Goal: Task Accomplishment & Management: Use online tool/utility

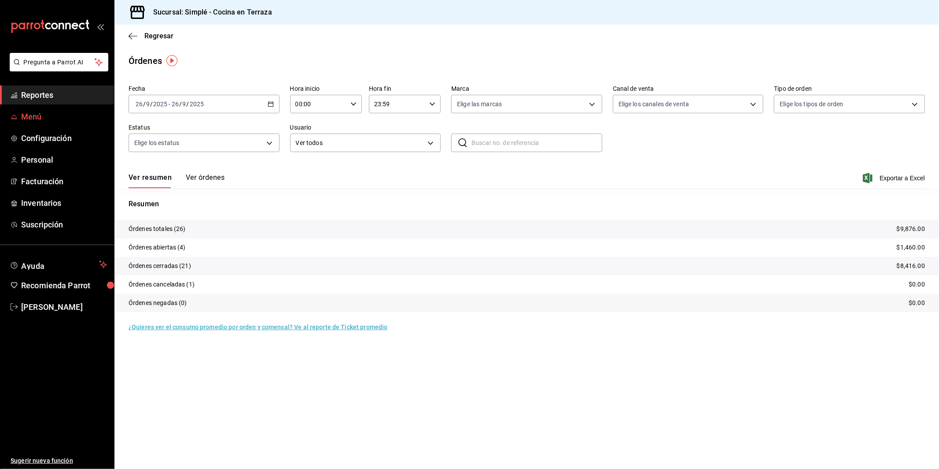
click at [36, 114] on span "Menú" at bounding box center [64, 117] width 86 height 12
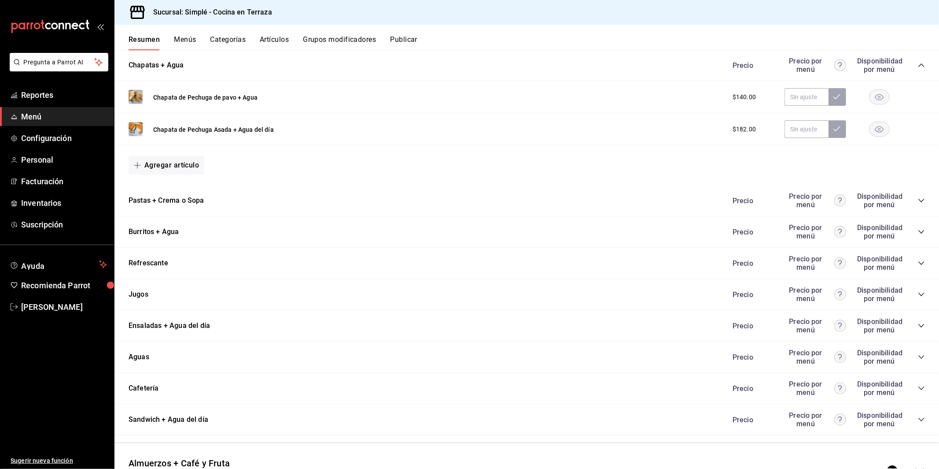
scroll to position [831, 0]
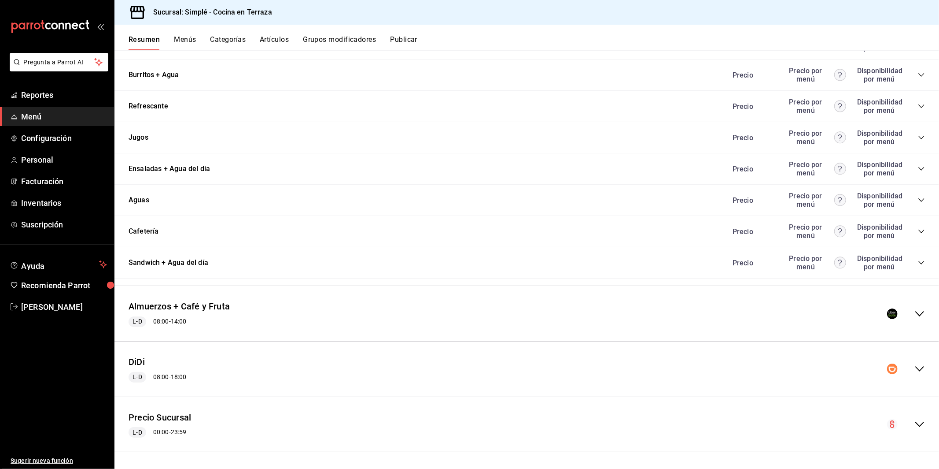
click at [920, 318] on div "Almuerzos + Café y Fruta L-D 08:00 - 14:00" at bounding box center [526, 313] width 825 height 41
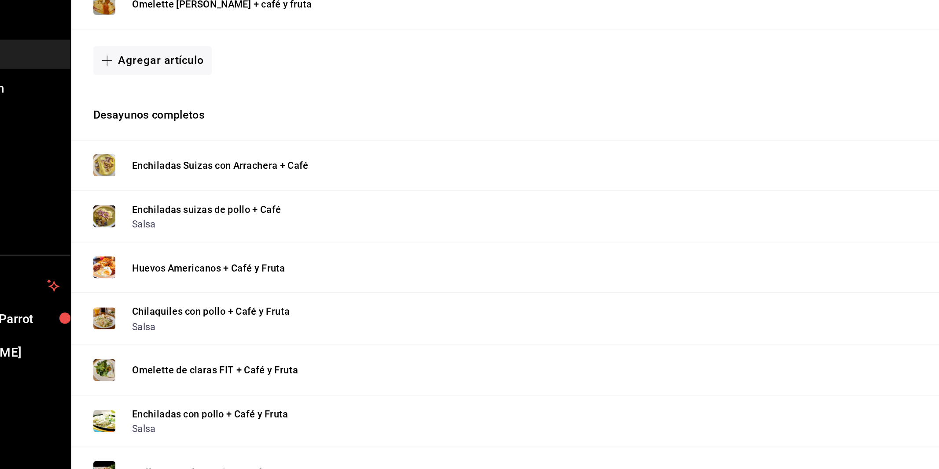
scroll to position [1192, 0]
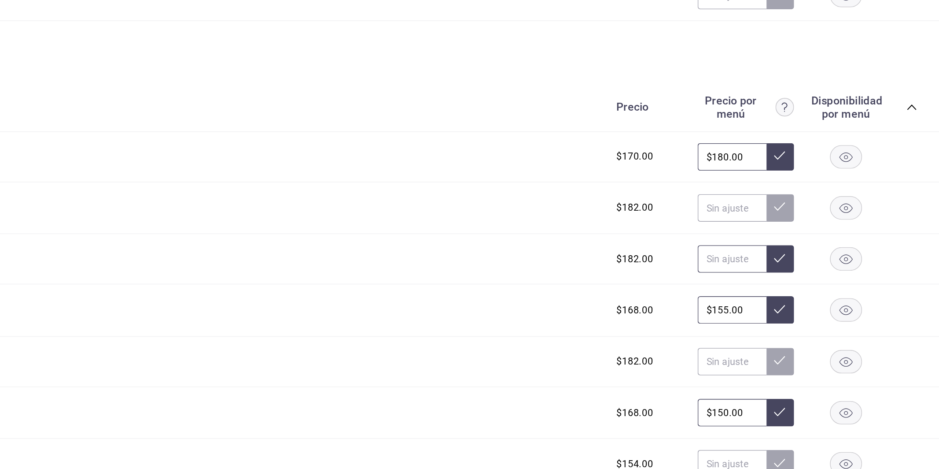
click at [809, 246] on input "text" at bounding box center [807, 247] width 44 height 18
click at [804, 248] on input "text" at bounding box center [807, 247] width 44 height 18
type input "$170.00"
click at [841, 248] on button at bounding box center [838, 247] width 18 height 18
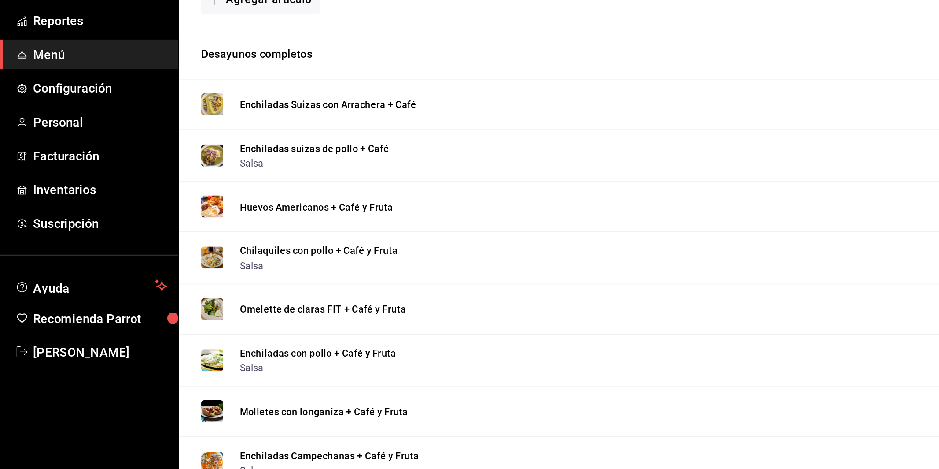
scroll to position [1229, 0]
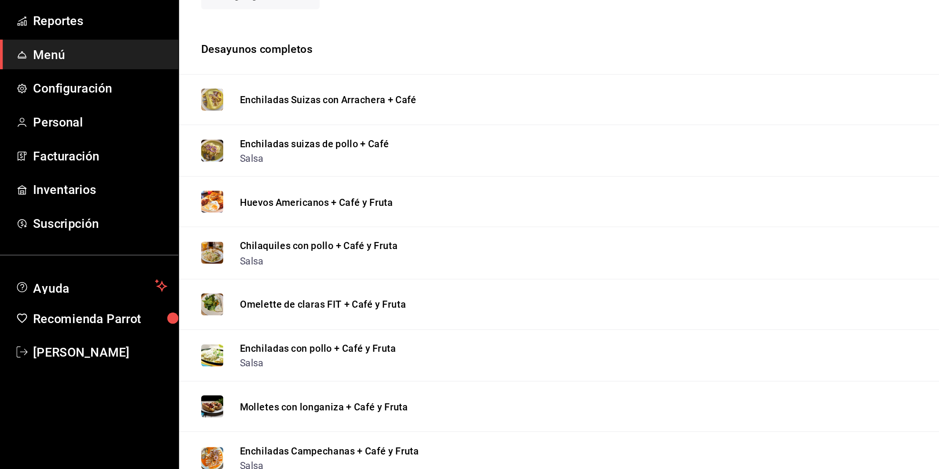
click at [387, 255] on div "Chilaquiles con pollo + Café y Fruta Salsa $168.00 $155.00" at bounding box center [526, 243] width 825 height 33
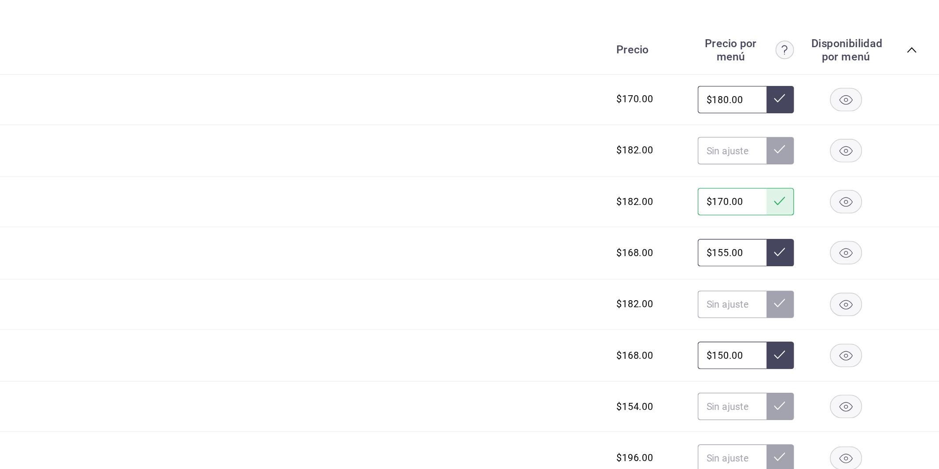
click at [820, 243] on input "$155.00" at bounding box center [807, 243] width 44 height 18
drag, startPoint x: 813, startPoint y: 244, endPoint x: 778, endPoint y: 240, distance: 35.5
click at [779, 240] on div "$168.00 $155.00" at bounding box center [824, 243] width 201 height 18
type input "$140.00"
click at [836, 244] on icon at bounding box center [837, 242] width 7 height 7
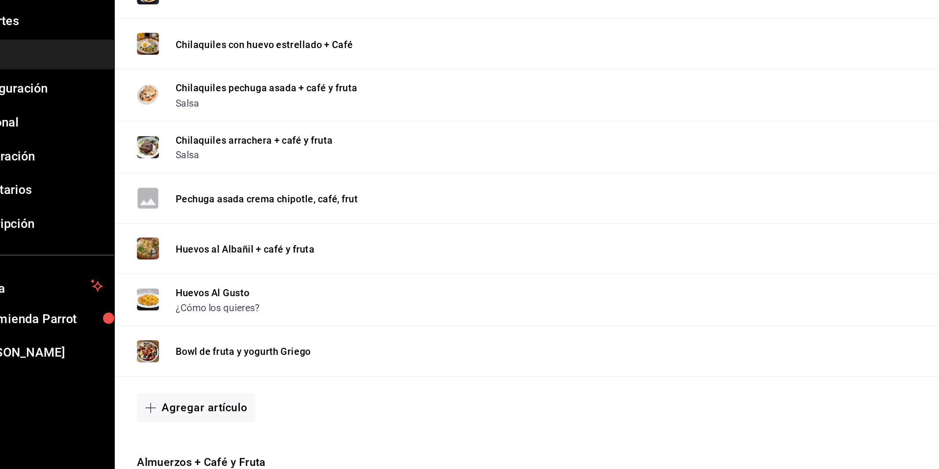
scroll to position [1566, 0]
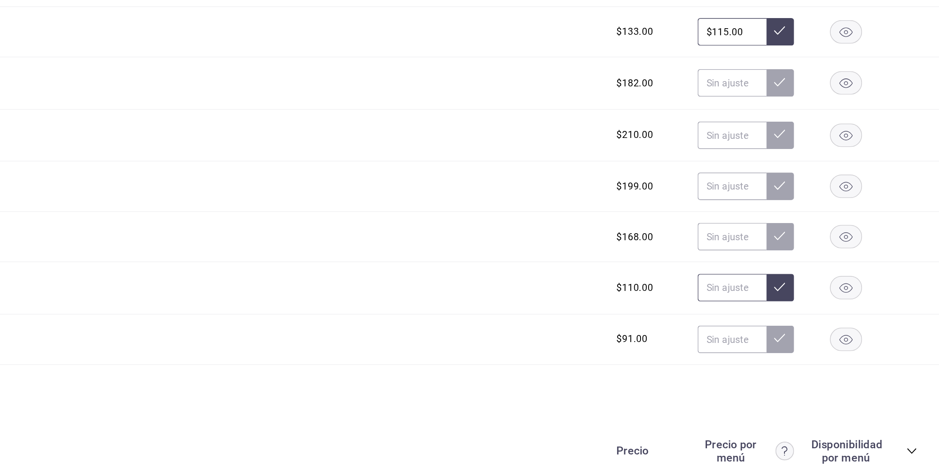
click at [791, 263] on input "text" at bounding box center [807, 266] width 44 height 18
type input "$130.00"
click at [838, 263] on icon at bounding box center [837, 265] width 7 height 7
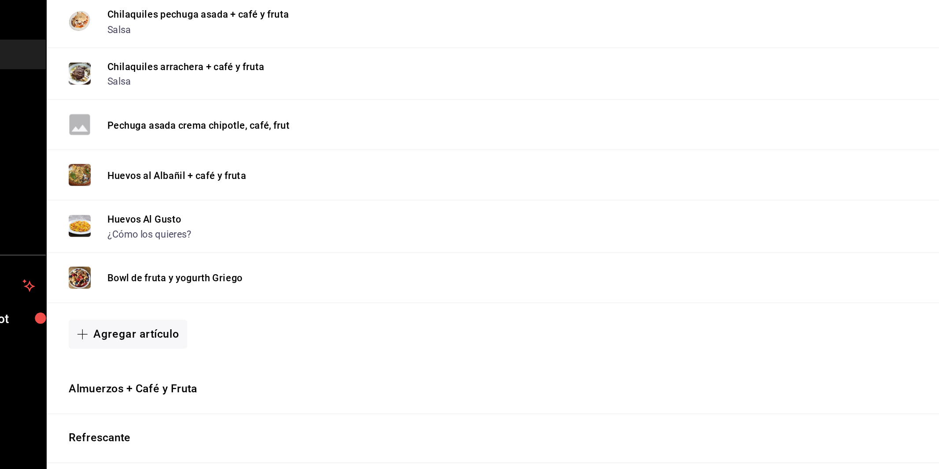
scroll to position [1610, 0]
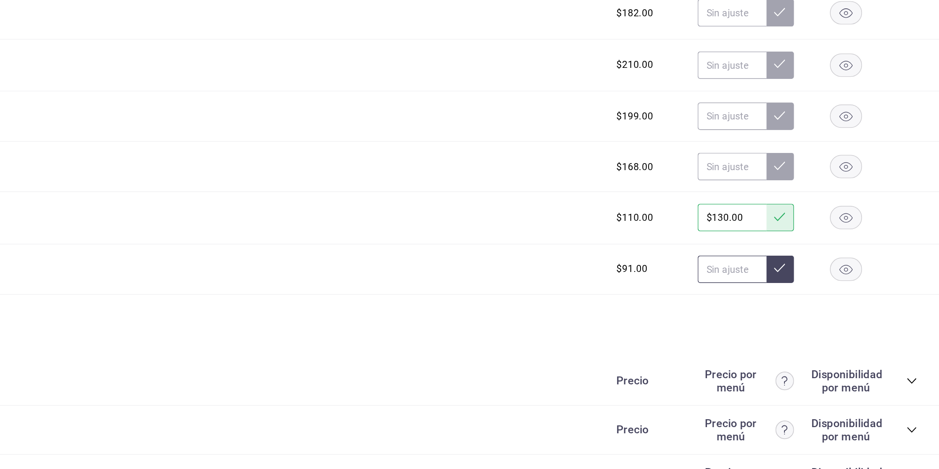
click at [796, 247] on input "text" at bounding box center [807, 254] width 44 height 18
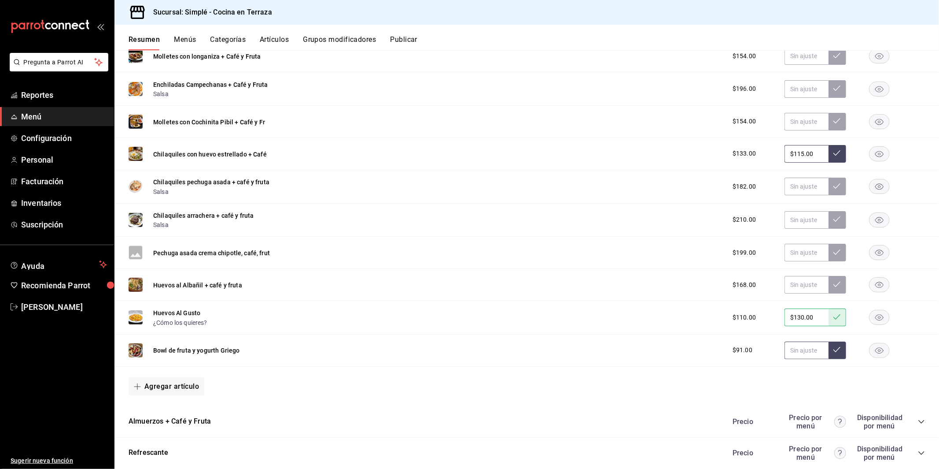
scroll to position [1517, 0]
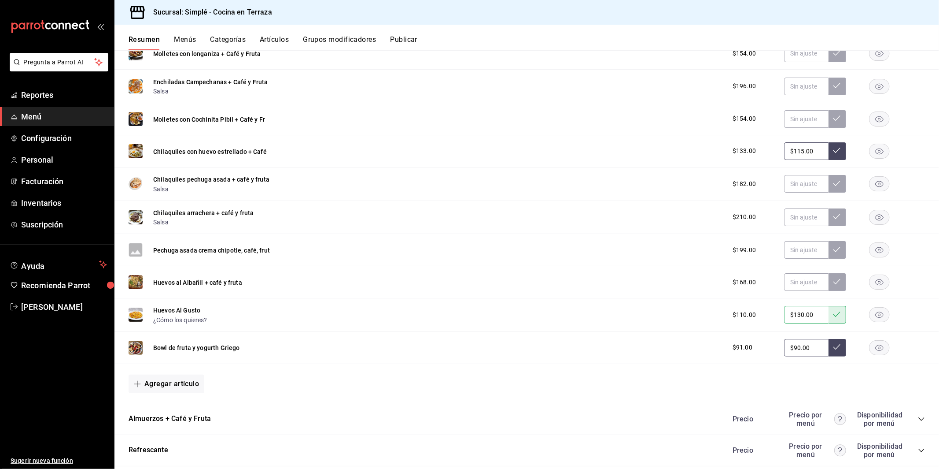
type input "$90.00"
click at [838, 344] on icon at bounding box center [837, 346] width 7 height 5
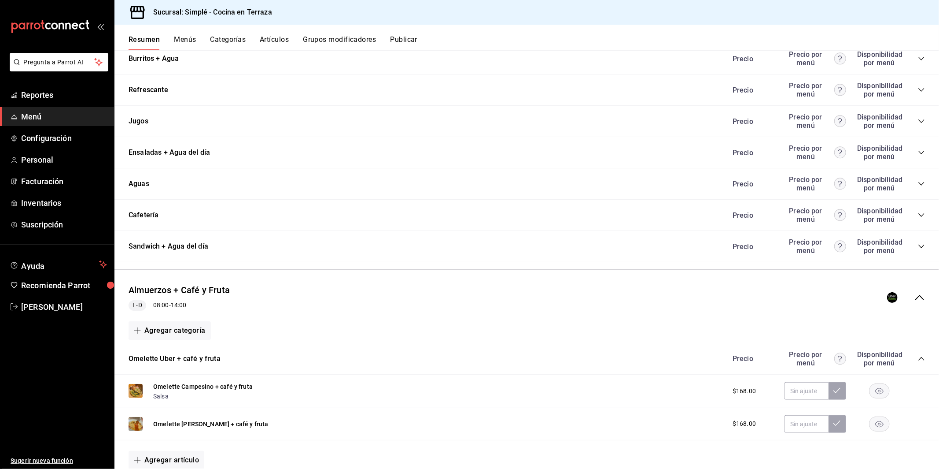
scroll to position [835, 0]
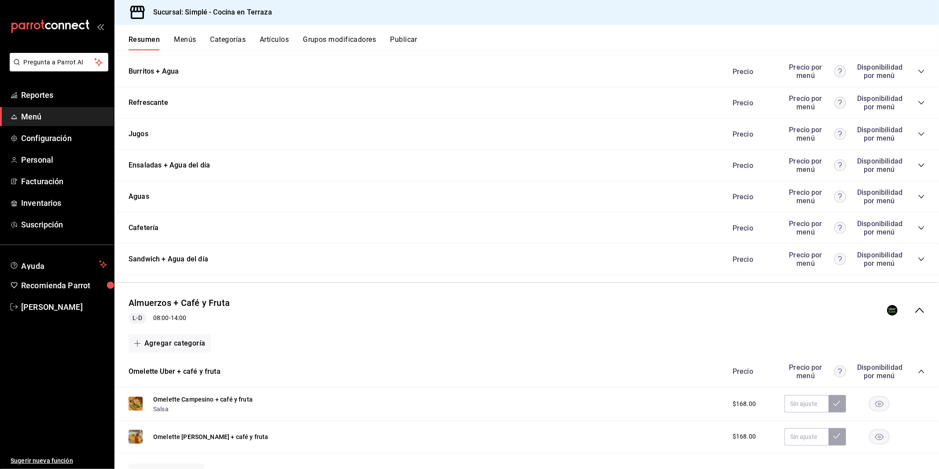
click at [913, 229] on div "Precio Precio por menú Disponibilidad por menú" at bounding box center [824, 227] width 201 height 17
click at [922, 228] on icon "collapse-category-row" at bounding box center [921, 227] width 7 height 7
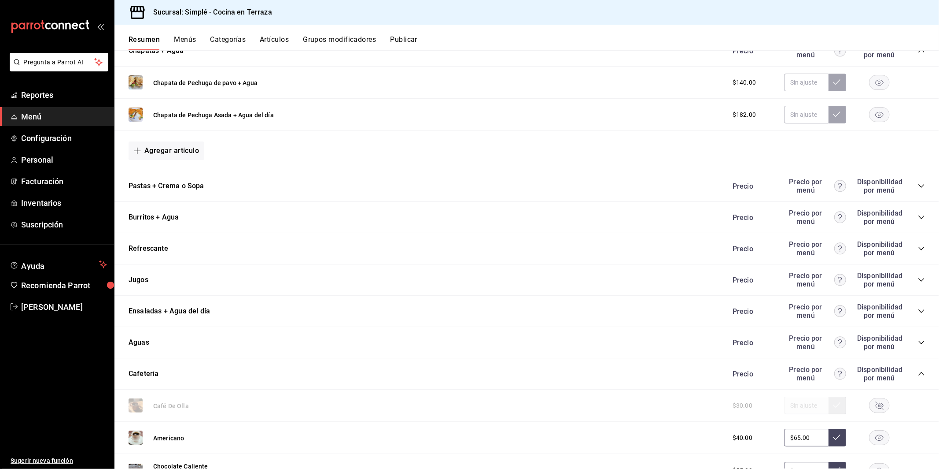
scroll to position [686, 0]
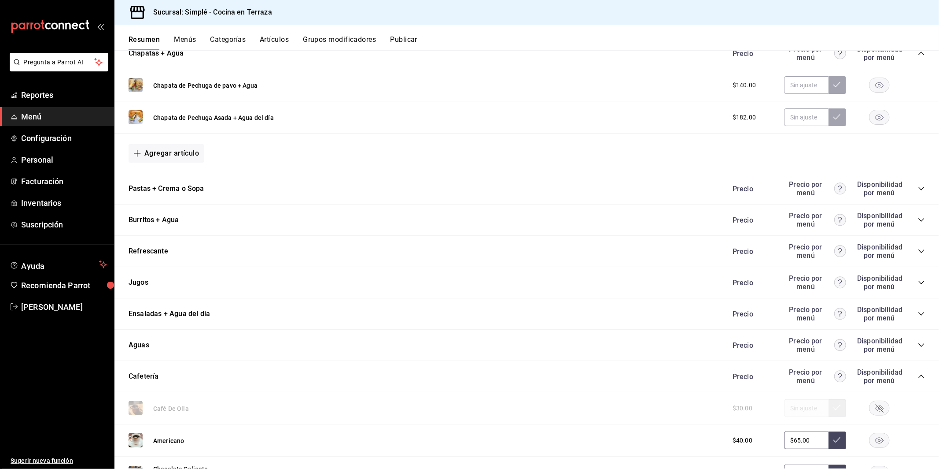
click at [921, 188] on icon "collapse-category-row" at bounding box center [922, 189] width 6 height 4
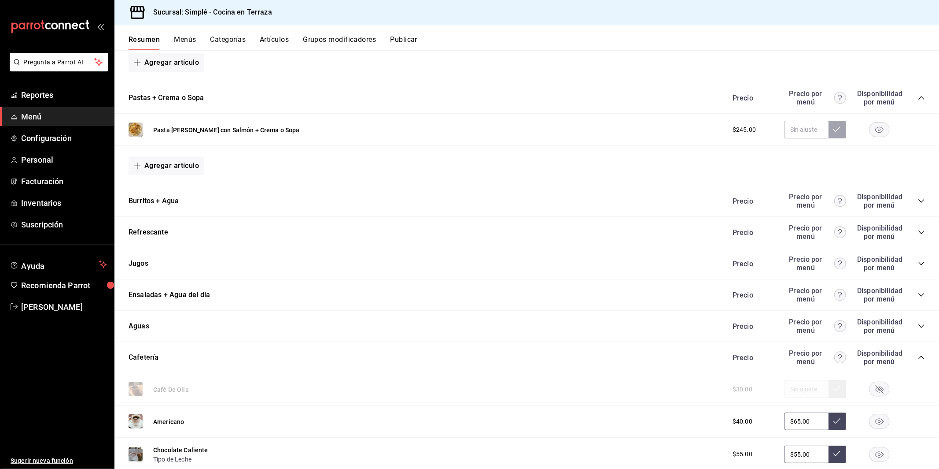
scroll to position [779, 0]
click at [922, 199] on icon "collapse-category-row" at bounding box center [921, 199] width 7 height 7
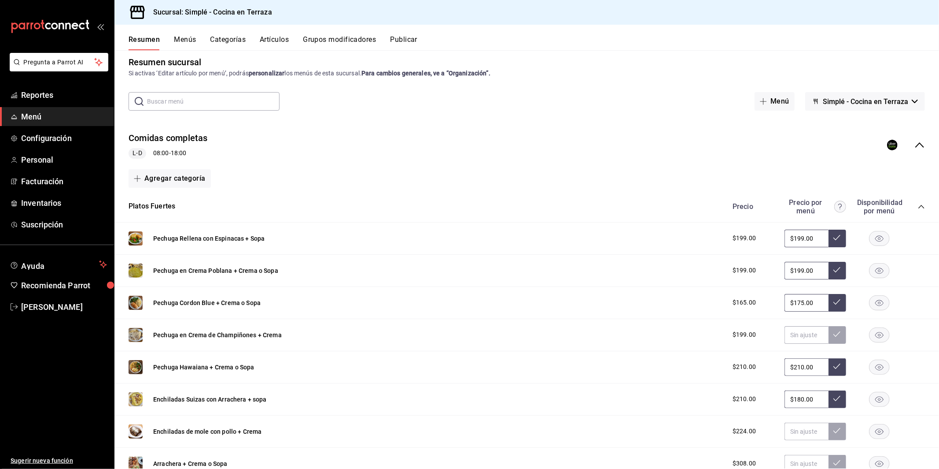
scroll to position [0, 0]
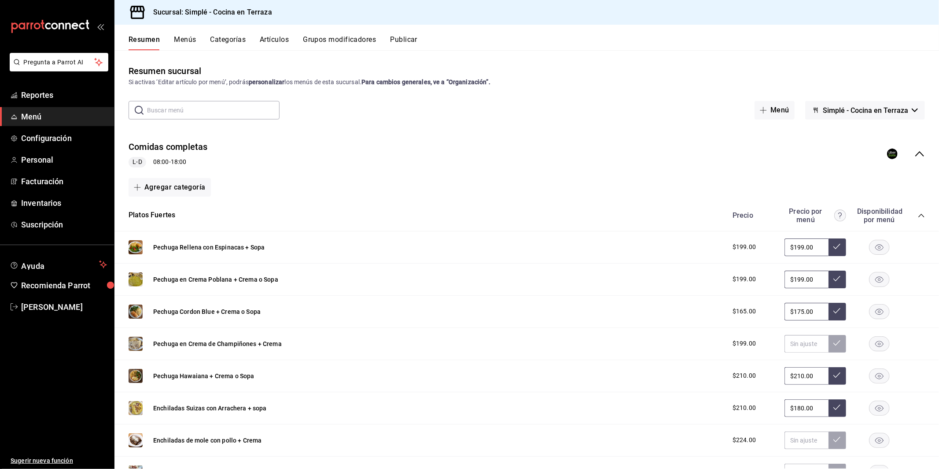
click at [403, 37] on button "Publicar" at bounding box center [403, 42] width 27 height 15
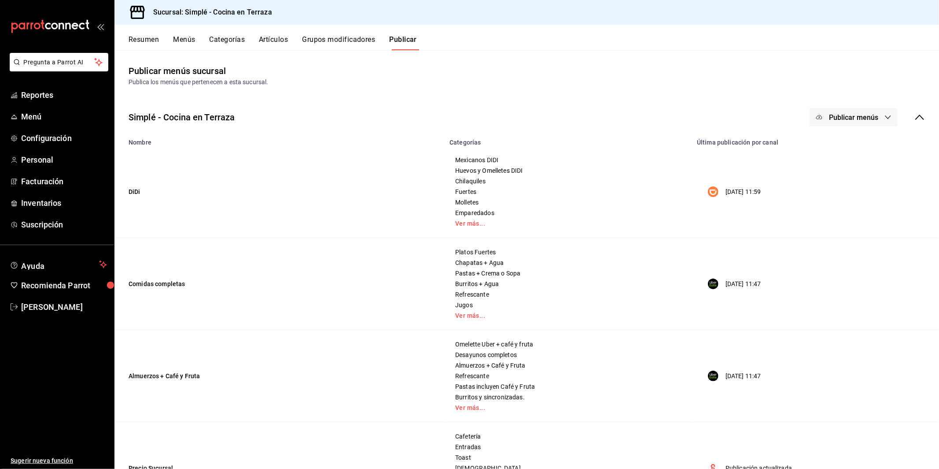
click at [852, 119] on span "Publicar menús" at bounding box center [853, 117] width 49 height 8
click at [857, 177] on li "Uber Eats" at bounding box center [854, 170] width 81 height 25
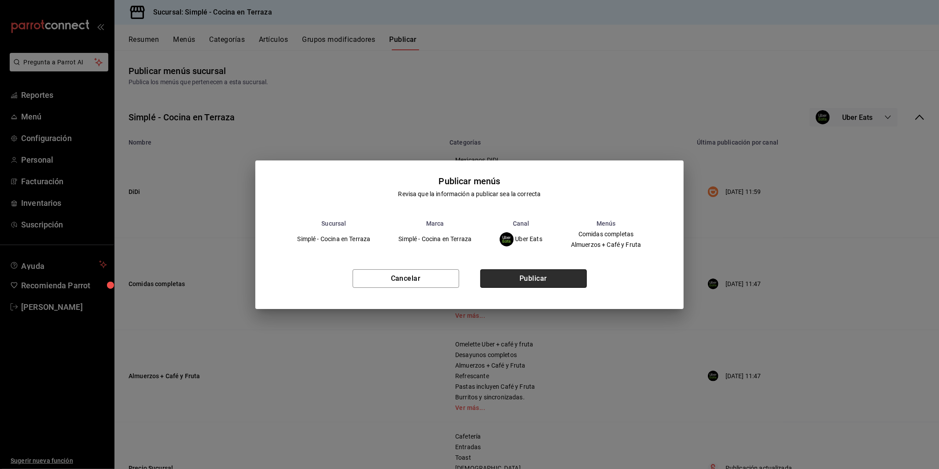
click at [544, 285] on button "Publicar" at bounding box center [533, 278] width 107 height 18
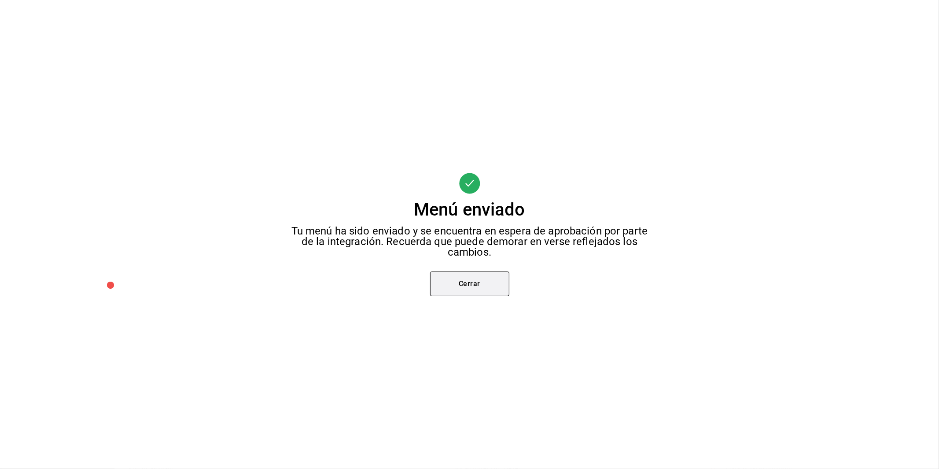
click at [472, 282] on button "Cerrar" at bounding box center [469, 283] width 79 height 25
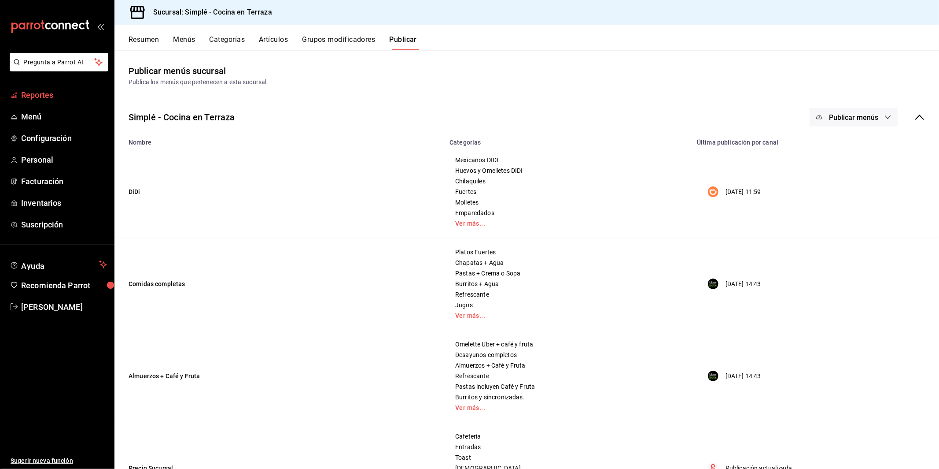
click at [34, 94] on span "Reportes" at bounding box center [64, 95] width 86 height 12
